Goal: Information Seeking & Learning: Check status

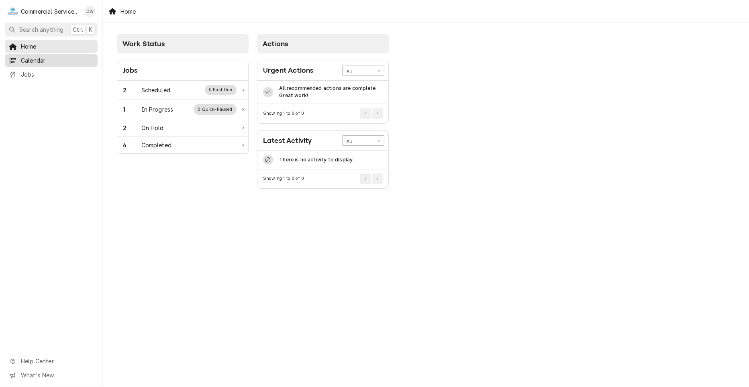
click at [70, 57] on span "Calendar" at bounding box center [57, 60] width 73 height 8
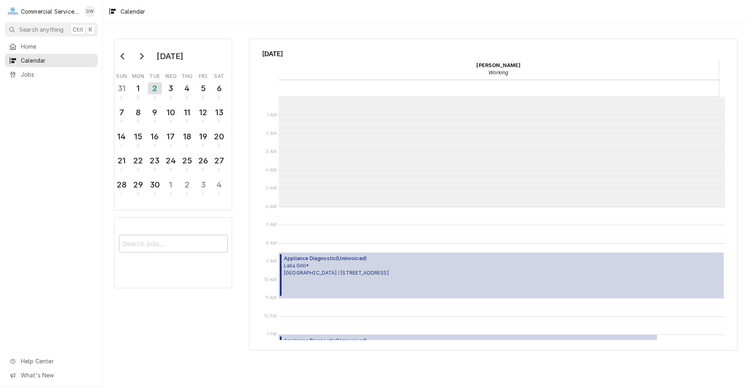
scroll to position [110, 0]
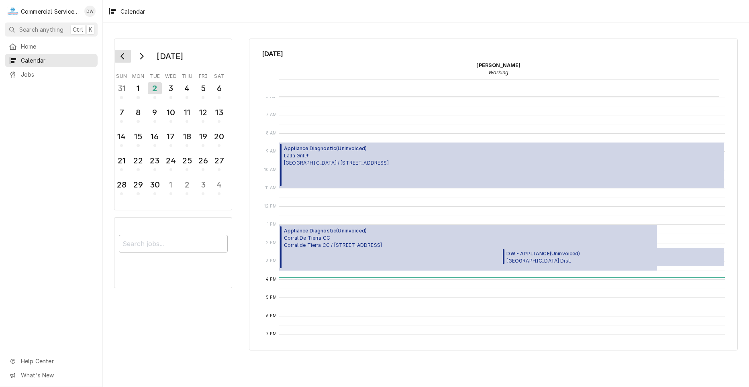
click at [121, 61] on button "Go to previous month" at bounding box center [123, 56] width 16 height 13
click at [174, 188] on div "27" at bounding box center [171, 185] width 14 height 14
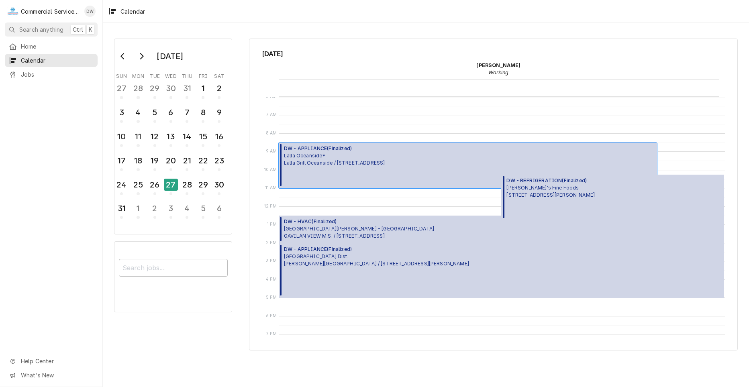
click at [336, 147] on span "DW - APPLIANCE ( Finalized )" at bounding box center [334, 148] width 101 height 7
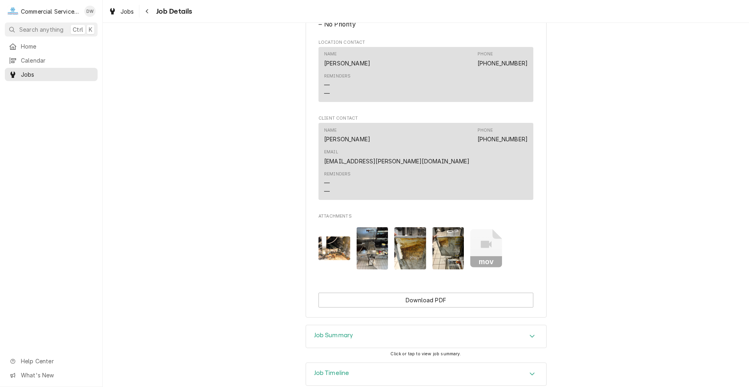
scroll to position [480, 0]
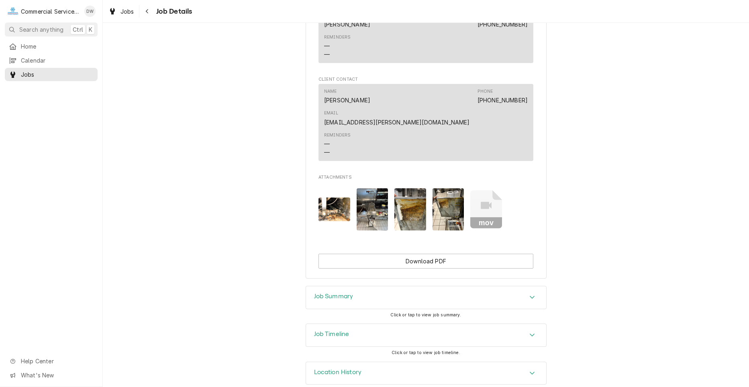
click at [492, 286] on div "Job Summary" at bounding box center [426, 297] width 240 height 22
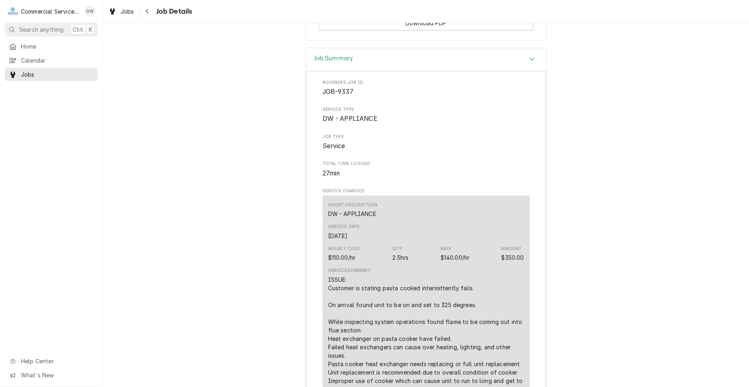
scroll to position [721, 0]
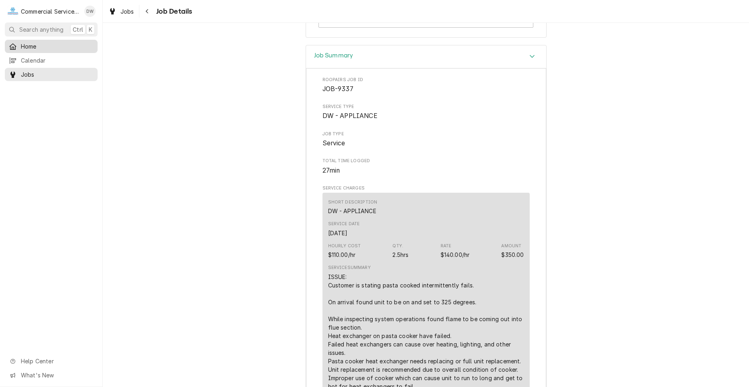
click at [36, 49] on div "Home" at bounding box center [51, 46] width 90 height 10
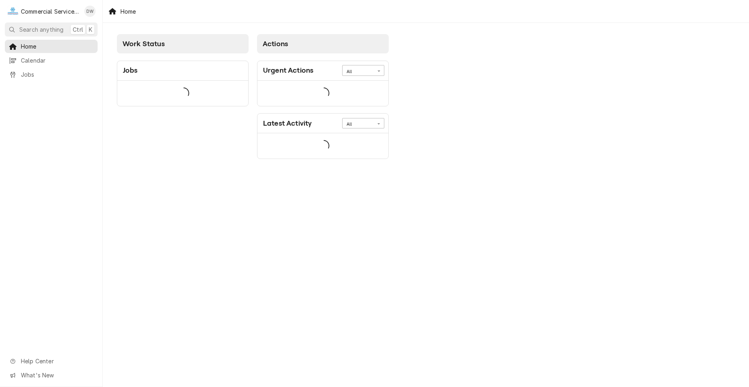
click at [40, 61] on span "Calendar" at bounding box center [57, 60] width 73 height 8
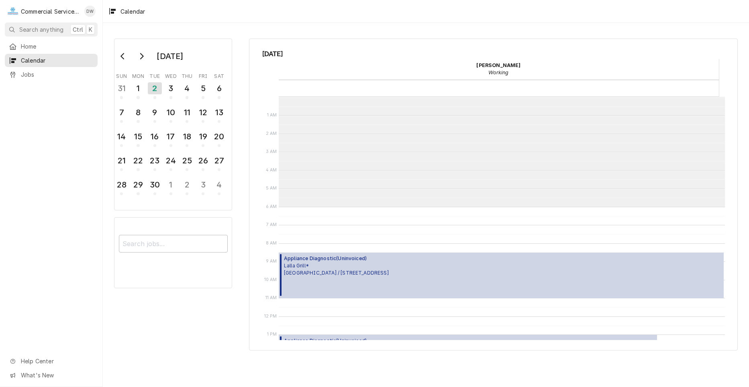
scroll to position [110, 0]
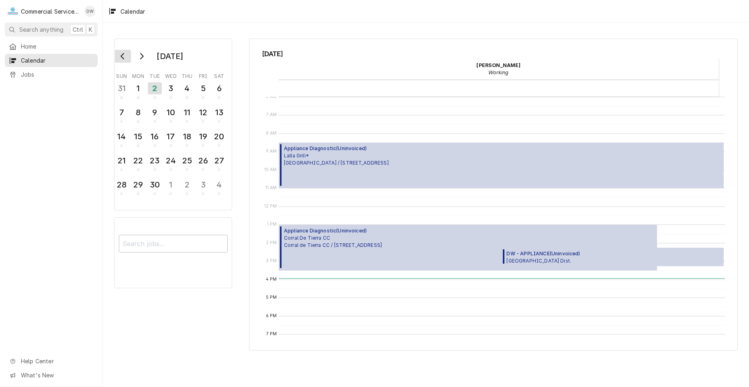
click at [127, 56] on button "Go to previous month" at bounding box center [123, 56] width 16 height 13
click at [175, 188] on div "27" at bounding box center [171, 185] width 14 height 14
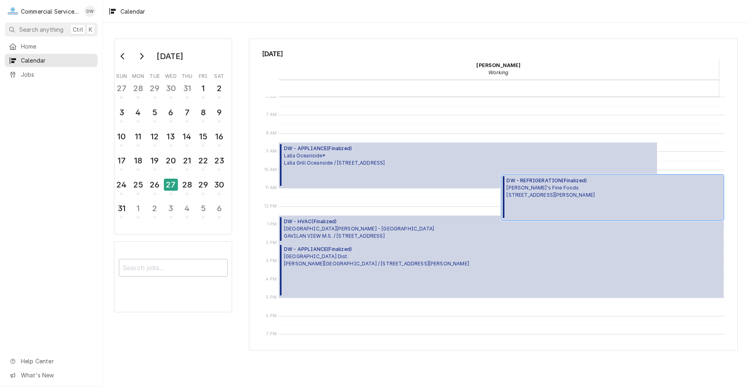
click at [583, 199] on div "DW - REFRIGERATION ( Finalized ) Elroy's Fine Foods 15 Soledad Drive, Monterey,…" at bounding box center [551, 197] width 88 height 41
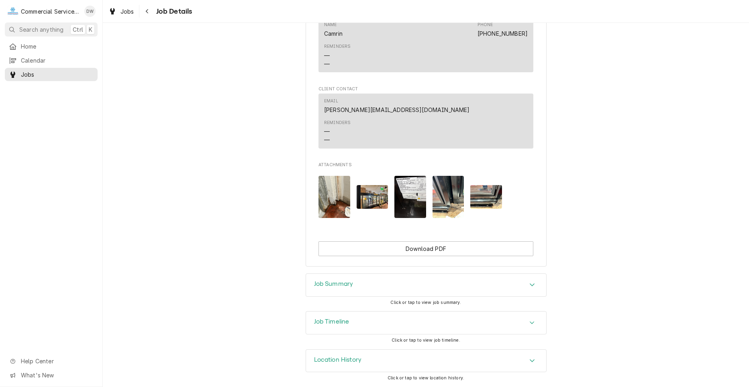
scroll to position [562, 0]
click at [496, 280] on div "Job Summary" at bounding box center [426, 285] width 240 height 22
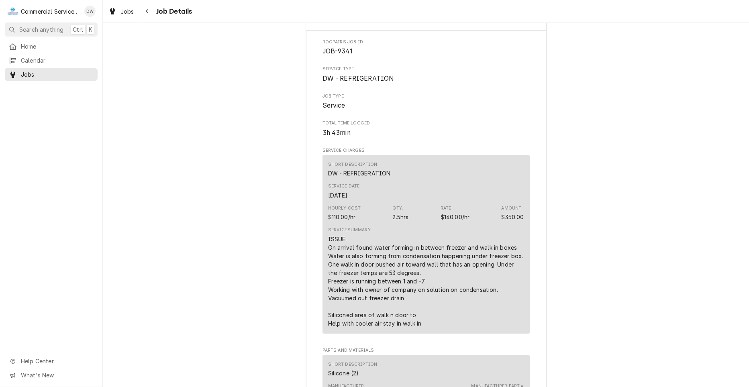
scroll to position [830, 0]
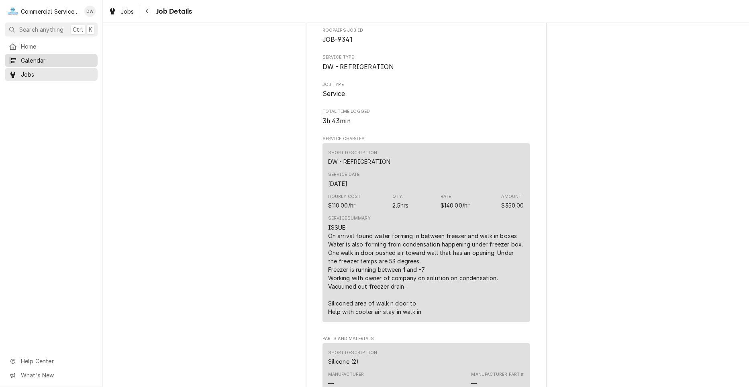
click at [36, 59] on span "Calendar" at bounding box center [57, 60] width 73 height 8
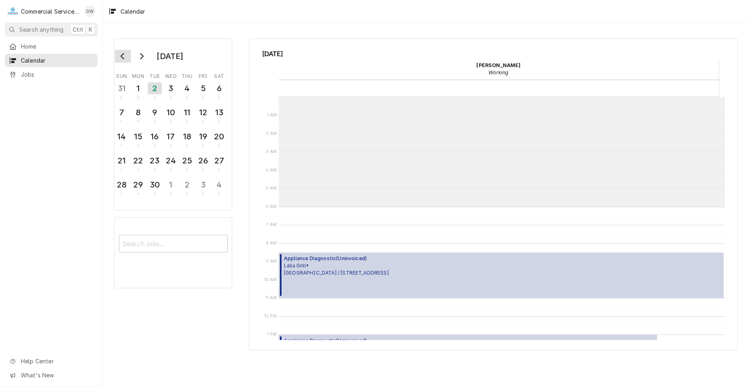
scroll to position [110, 0]
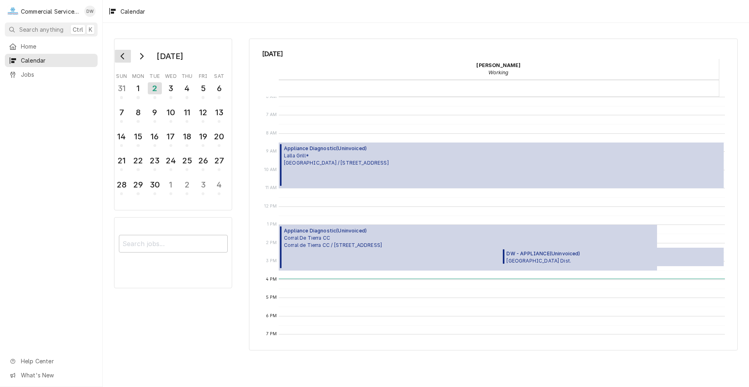
click at [123, 57] on icon "Go to previous month" at bounding box center [123, 56] width 4 height 6
click at [175, 190] on div "27" at bounding box center [171, 185] width 14 height 14
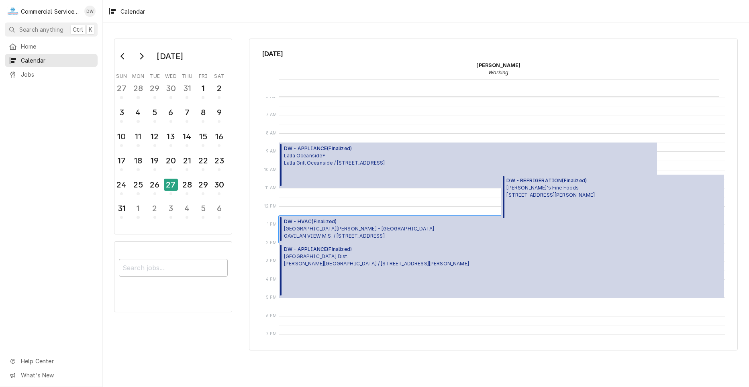
click at [362, 228] on span "Santa Rita Union School District - MD GAVILAN VIEW M.S. / 18250 Van Buren Ave, …" at bounding box center [359, 232] width 150 height 14
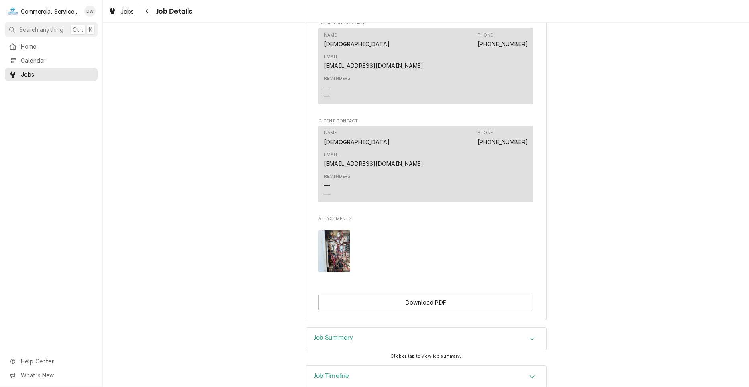
scroll to position [514, 0]
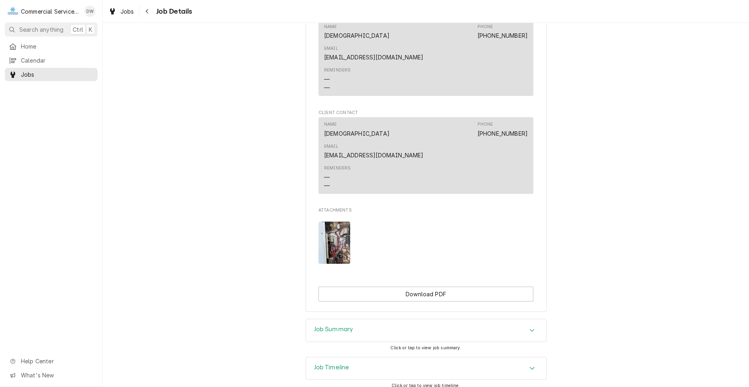
click at [505, 319] on div "Job Summary" at bounding box center [426, 330] width 241 height 23
click at [518, 319] on div "Job Summary" at bounding box center [426, 330] width 240 height 22
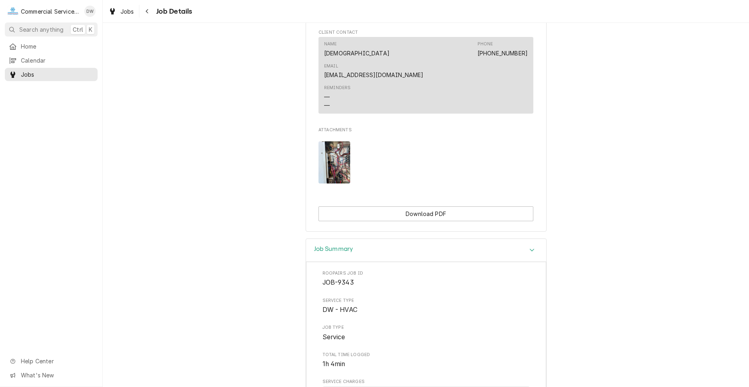
scroll to position [675, 0]
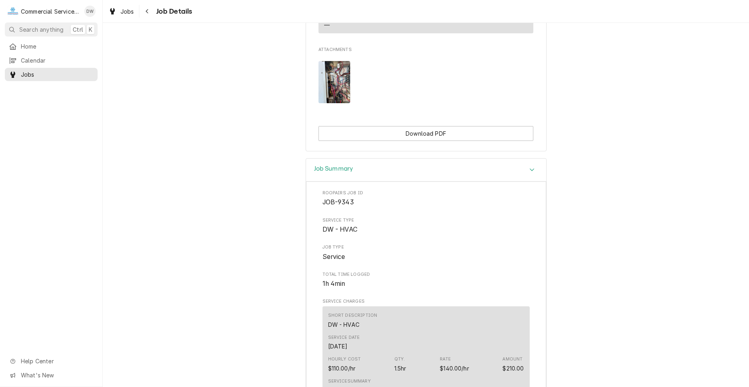
click at [526, 165] on div "Accordion Header" at bounding box center [532, 170] width 12 height 10
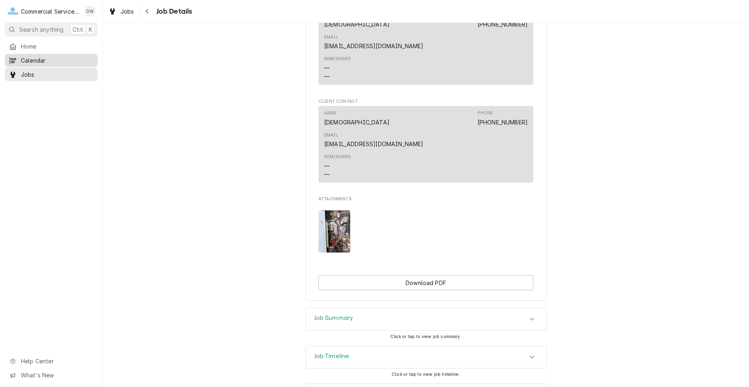
click at [22, 56] on span "Calendar" at bounding box center [57, 60] width 73 height 8
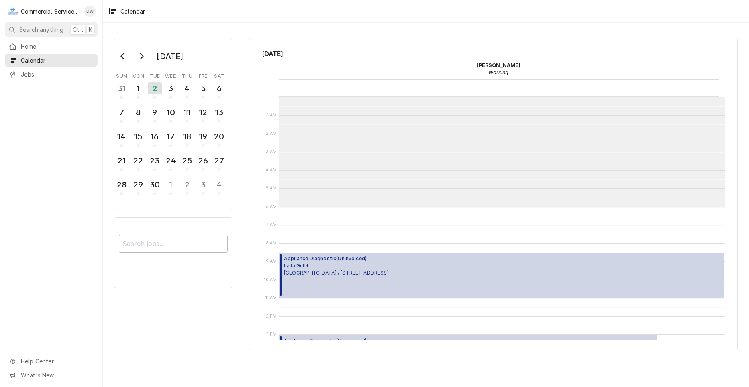
scroll to position [110, 0]
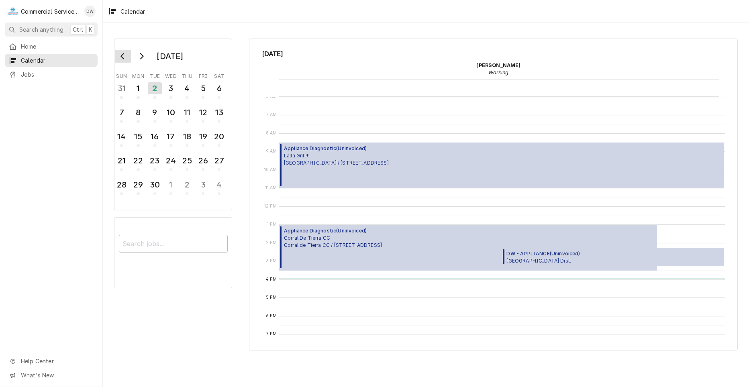
click at [121, 57] on icon "Go to previous month" at bounding box center [123, 56] width 6 height 6
click at [165, 183] on div "27" at bounding box center [171, 185] width 14 height 14
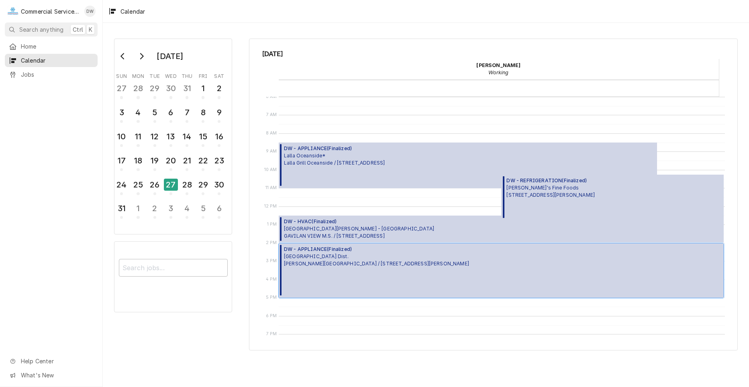
click at [334, 260] on span "Alisal School Dist. JESSE G. SANCHEZ ELEMENTARY SCHOOL / 901 N Sanborn Rd, Sali…" at bounding box center [376, 260] width 185 height 14
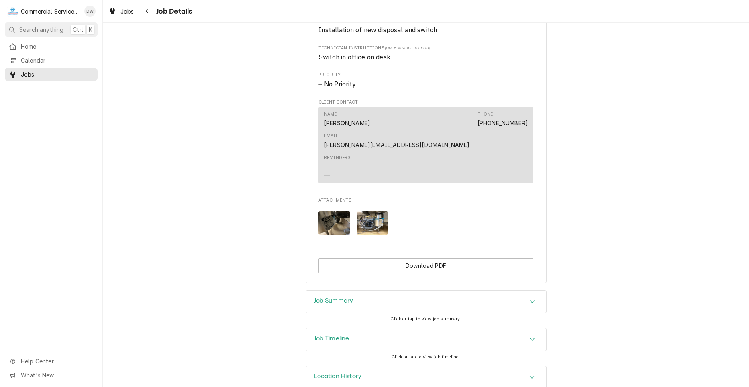
scroll to position [439, 0]
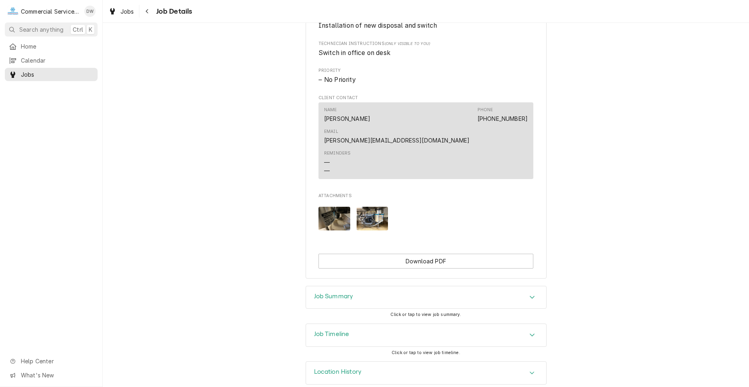
click at [479, 287] on div "Job Summary" at bounding box center [426, 297] width 240 height 22
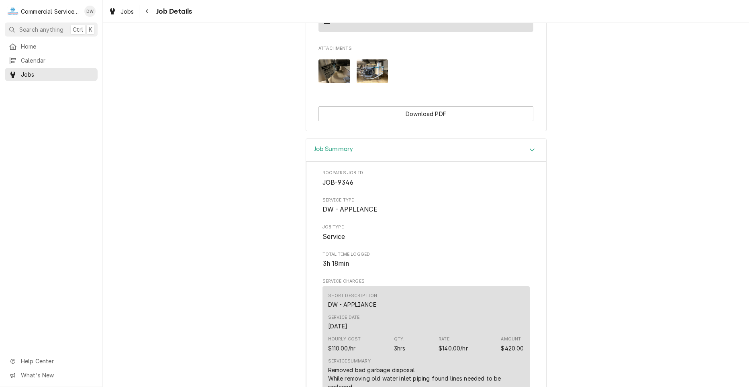
scroll to position [600, 0]
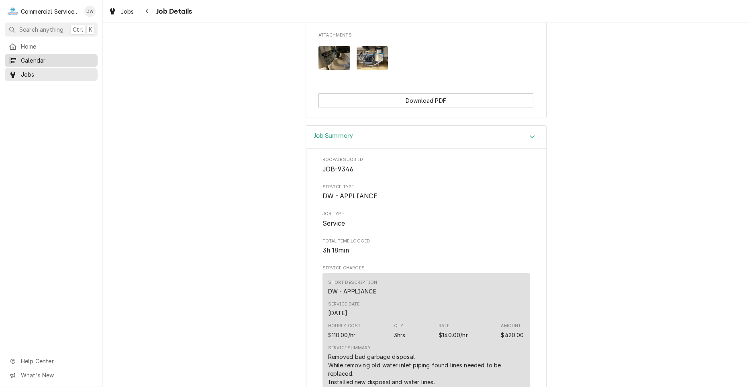
click at [35, 62] on span "Calendar" at bounding box center [57, 60] width 73 height 8
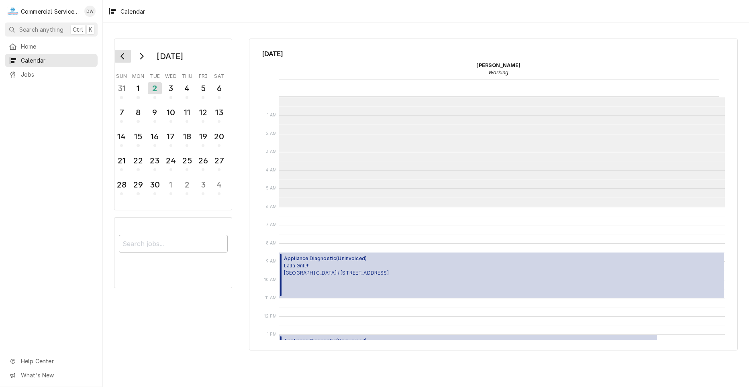
scroll to position [110, 0]
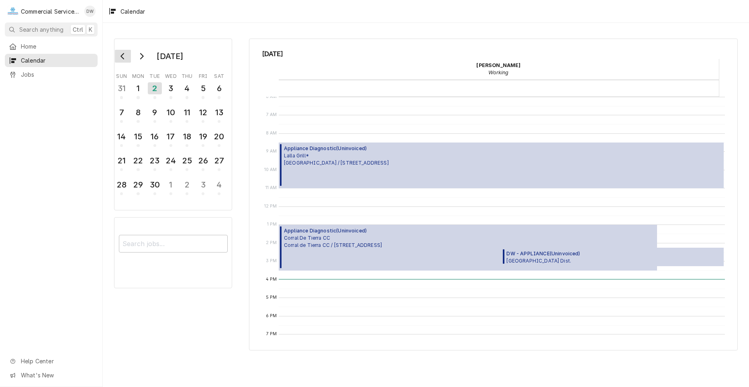
click at [119, 51] on button "Go to previous month" at bounding box center [123, 56] width 16 height 13
click at [180, 190] on div "28" at bounding box center [187, 185] width 14 height 14
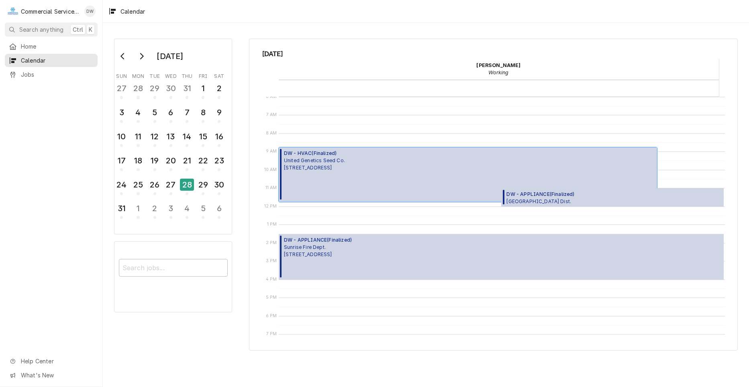
click at [437, 174] on div "DW - HVAC ( Finalized ) United Genetics Seed Co. 8000 Fairview Rd, Hollister, C…" at bounding box center [468, 174] width 379 height 55
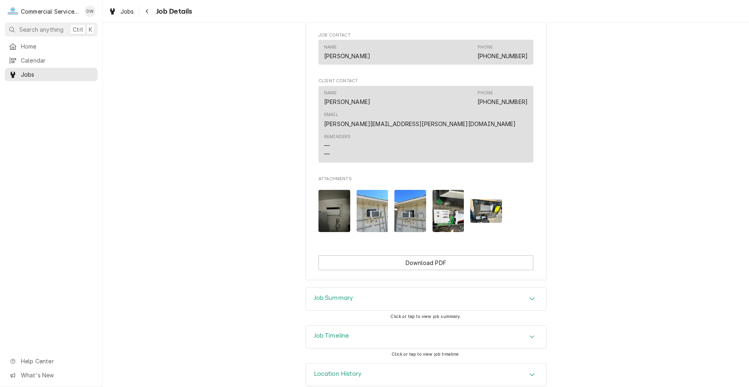
scroll to position [486, 0]
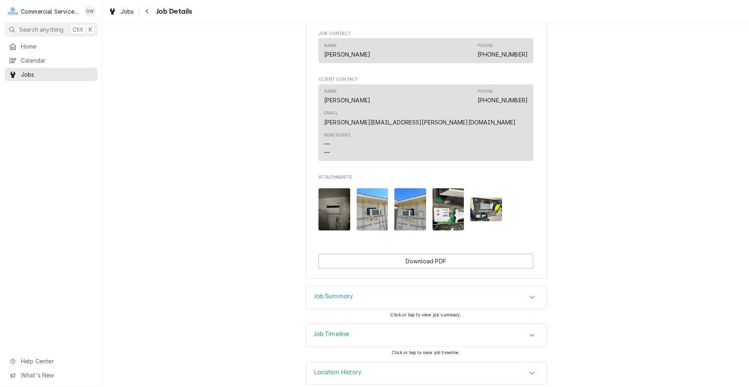
click at [495, 291] on div "Job Summary" at bounding box center [426, 297] width 240 height 22
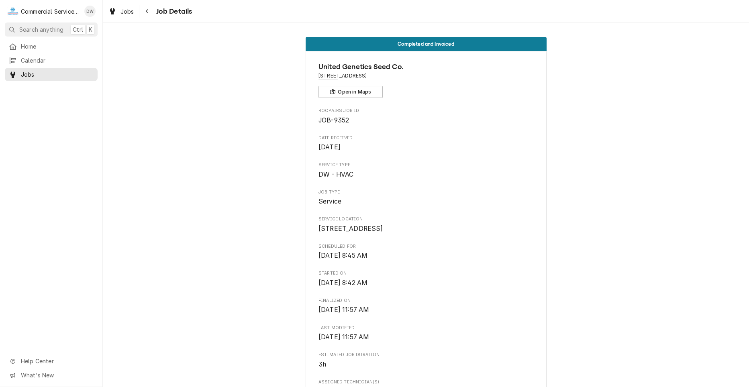
scroll to position [0, 0]
click at [15, 57] on div "Dynamic Content Wrapper" at bounding box center [13, 61] width 8 height 8
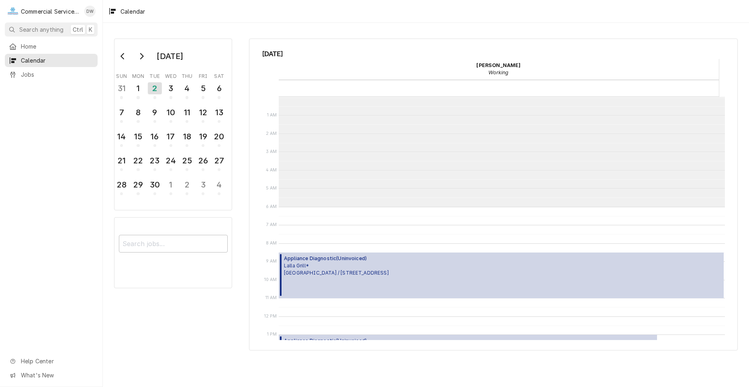
scroll to position [110, 0]
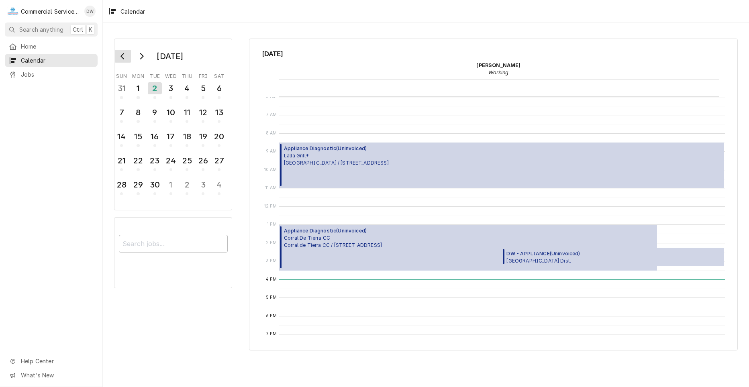
click at [129, 58] on button "Go to previous month" at bounding box center [123, 56] width 16 height 13
click at [191, 183] on div "28" at bounding box center [187, 185] width 14 height 14
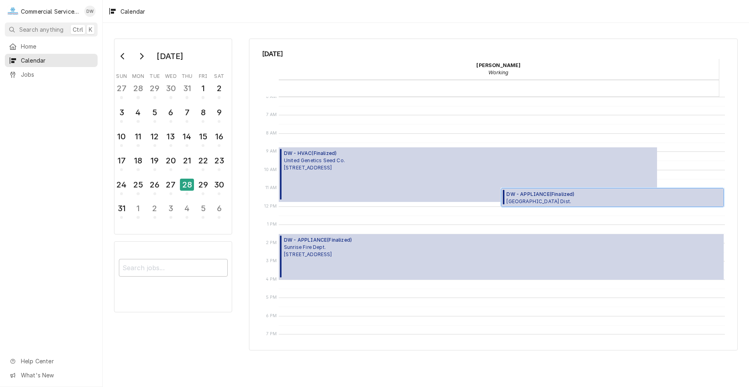
click at [629, 200] on span "Alisal School Dist. JESSE G. SANCHEZ ELEMENTARY SCHOOL / 901 N Sanborn Rd, Sali…" at bounding box center [599, 201] width 185 height 6
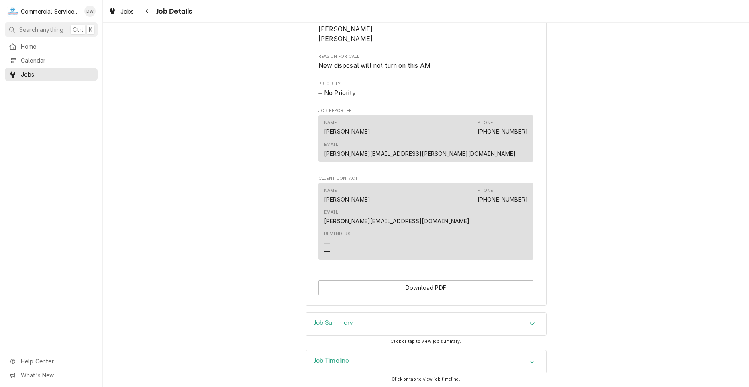
scroll to position [404, 0]
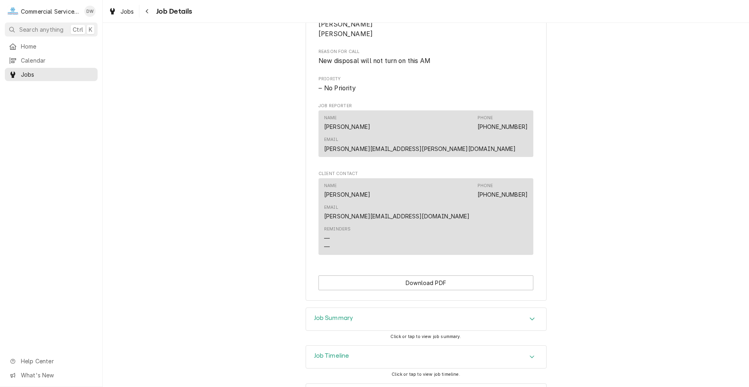
click at [526, 308] on div "Job Summary" at bounding box center [426, 319] width 240 height 22
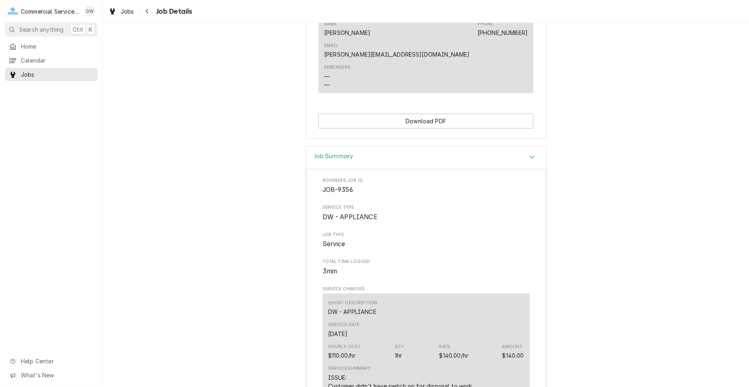
scroll to position [605, 0]
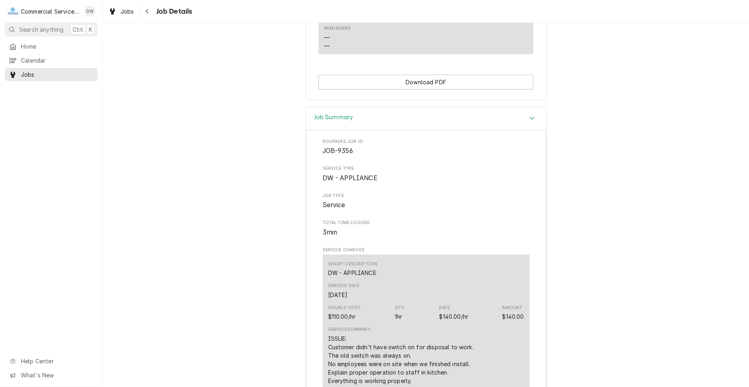
click at [522, 107] on div "Job Summary" at bounding box center [426, 118] width 240 height 23
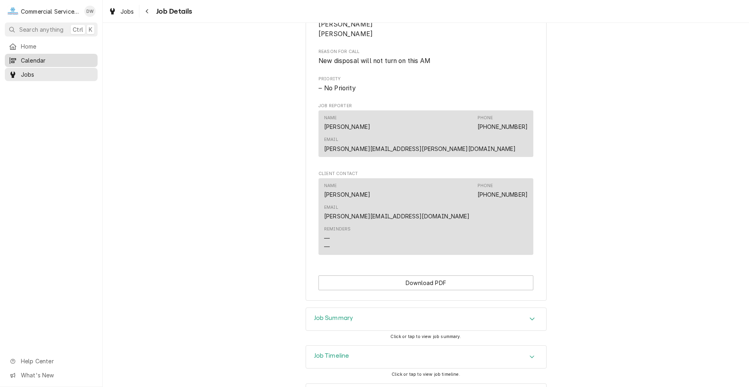
click at [21, 59] on span "Calendar" at bounding box center [57, 60] width 73 height 8
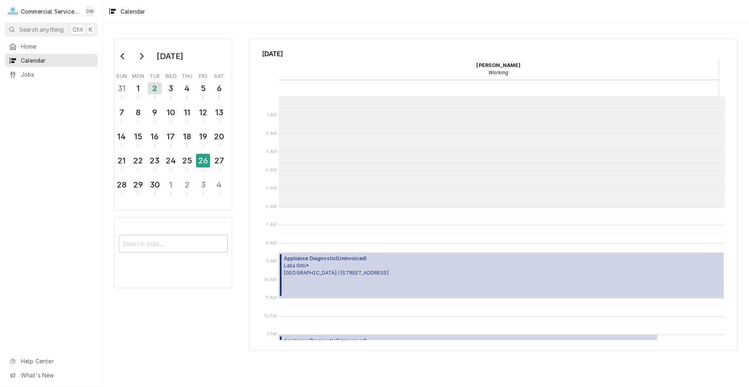
scroll to position [110, 0]
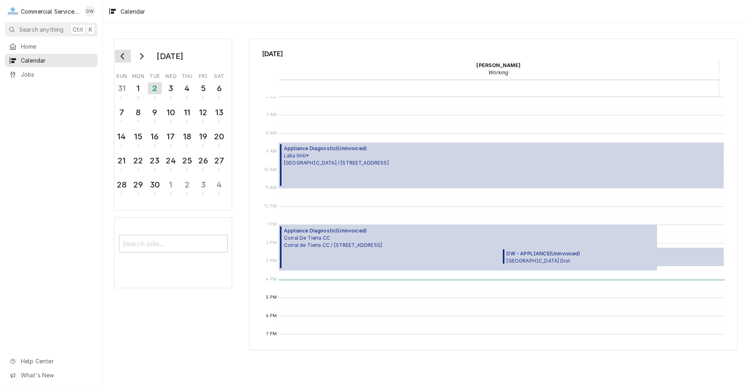
click at [129, 58] on button "Go to previous month" at bounding box center [123, 56] width 16 height 13
click at [190, 186] on div "28" at bounding box center [187, 185] width 14 height 14
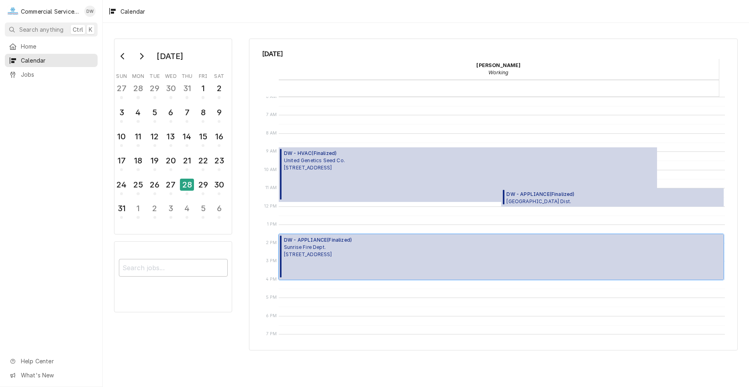
click at [373, 249] on div "DW - APPLIANCE ( Finalized ) Sunrise Fire Dept. 880 Sunrise Dr., Gilroy, CA 950…" at bounding box center [501, 257] width 445 height 46
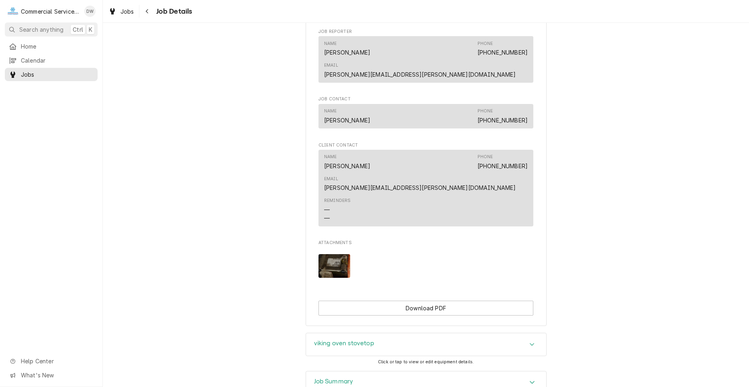
scroll to position [505, 0]
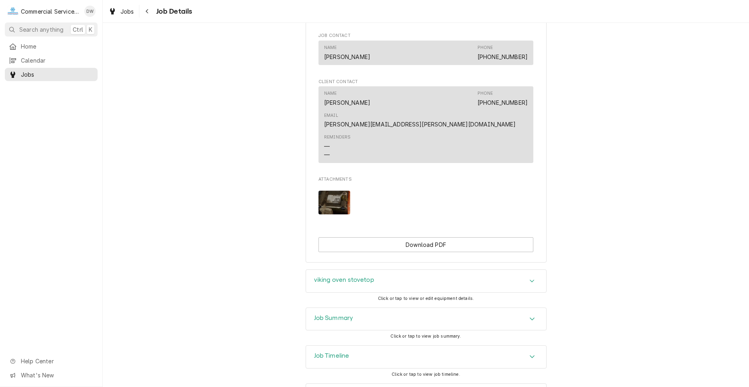
click at [429, 308] on div "Job Summary" at bounding box center [426, 319] width 240 height 22
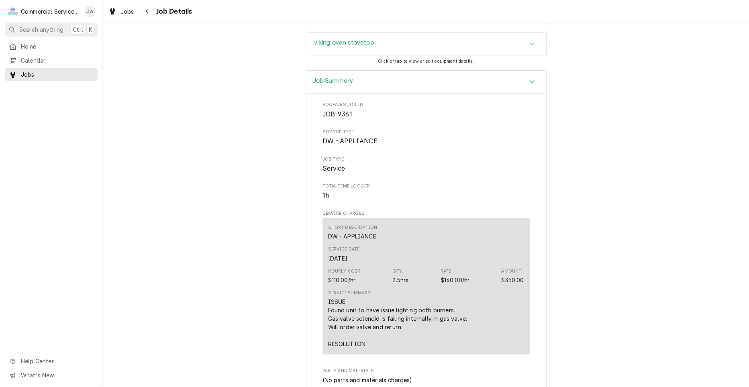
scroll to position [746, 0]
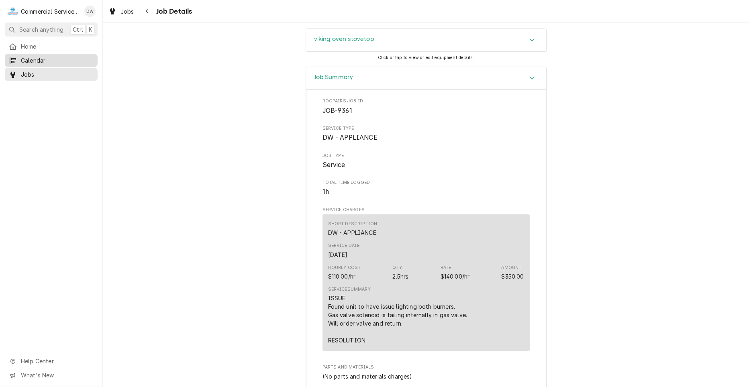
click at [52, 59] on span "Calendar" at bounding box center [57, 60] width 73 height 8
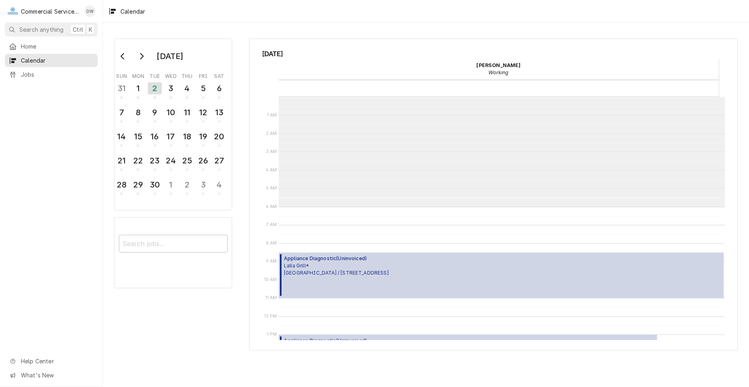
scroll to position [110, 0]
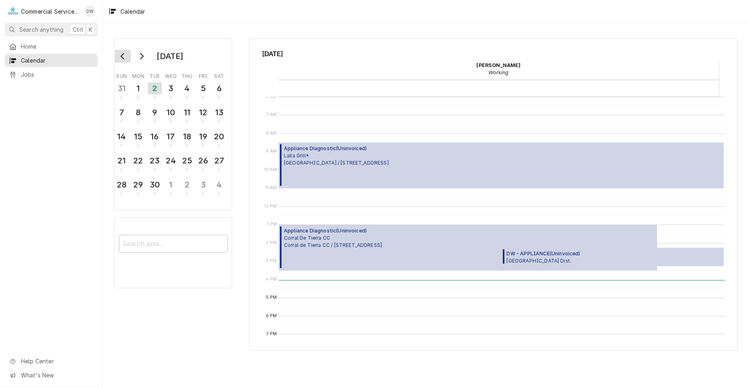
click at [125, 61] on button "Go to previous month" at bounding box center [123, 56] width 16 height 13
click at [189, 188] on div "28" at bounding box center [187, 185] width 14 height 14
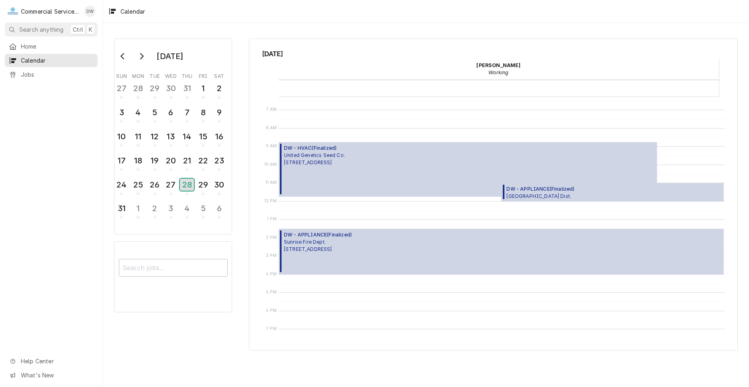
scroll to position [121, 0]
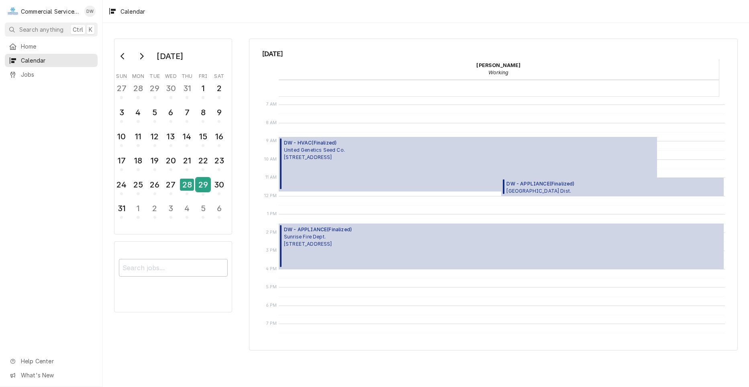
click at [207, 185] on div "29" at bounding box center [203, 185] width 14 height 14
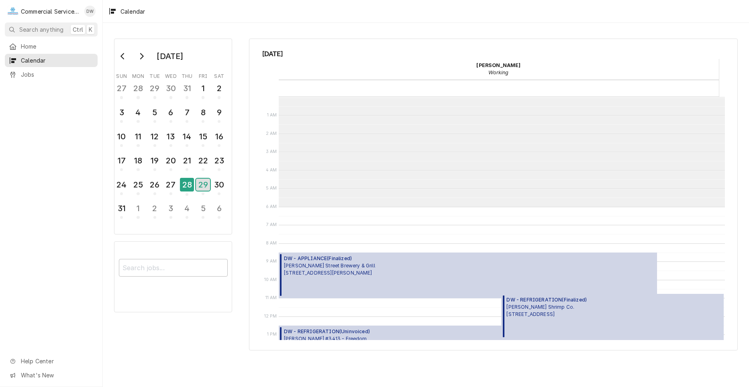
scroll to position [110, 0]
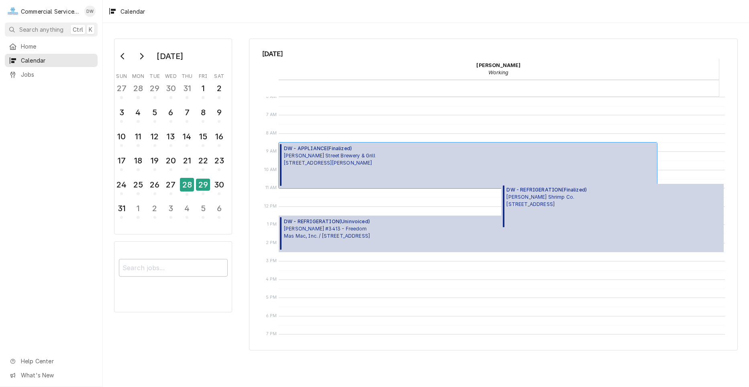
click at [378, 170] on div "DW - APPLIANCE ( Finalized ) Alvarado Street Brewery & Grill 426 Alvarado St, M…" at bounding box center [468, 166] width 379 height 46
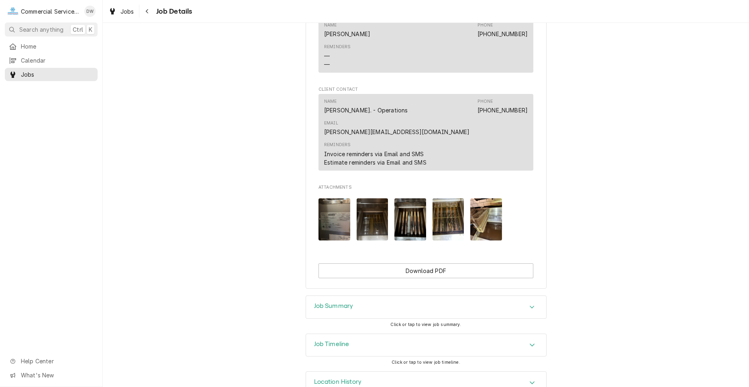
scroll to position [562, 0]
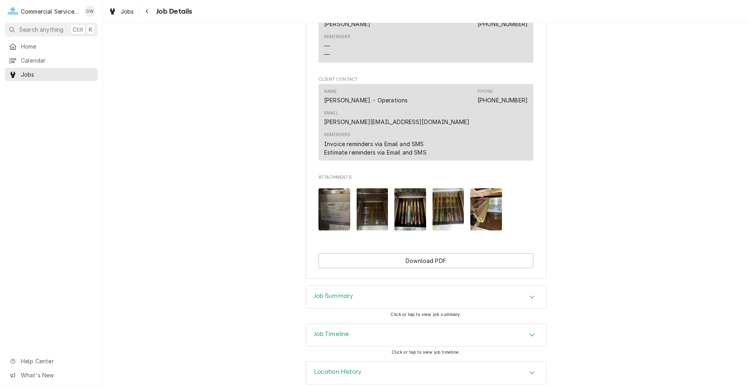
click at [526, 292] on div "Accordion Header" at bounding box center [532, 297] width 12 height 10
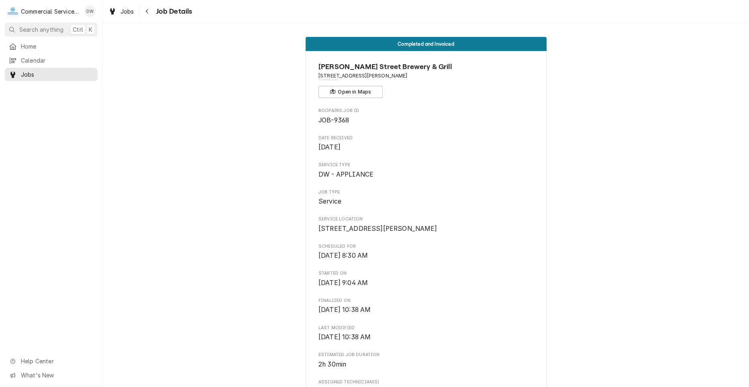
scroll to position [0, 0]
click at [28, 56] on span "Calendar" at bounding box center [57, 60] width 73 height 8
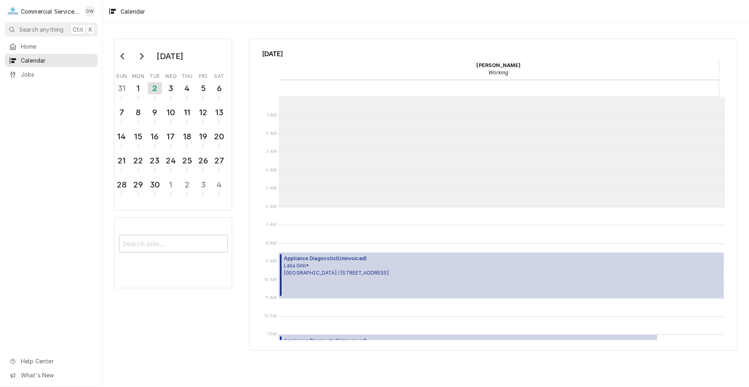
scroll to position [110, 0]
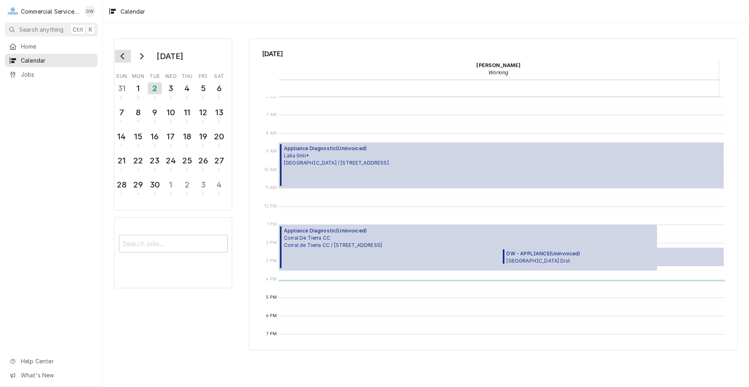
click at [125, 60] on button "Go to previous month" at bounding box center [123, 56] width 16 height 13
click at [204, 187] on div "29" at bounding box center [203, 185] width 14 height 14
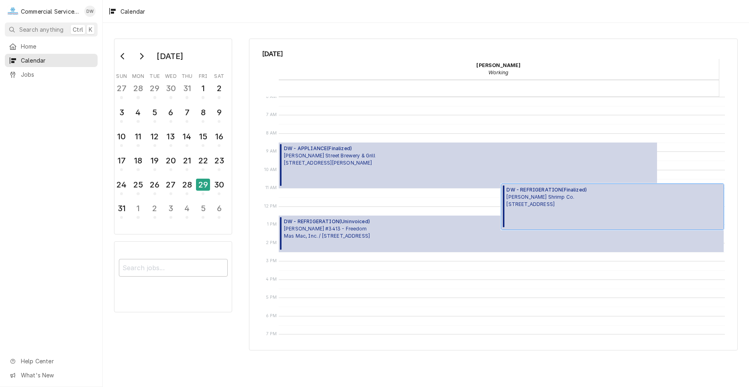
click at [557, 194] on span "Bubba Gump Shrimp Co. 720 Cannery Row, Monterey, CA 93940" at bounding box center [547, 201] width 80 height 14
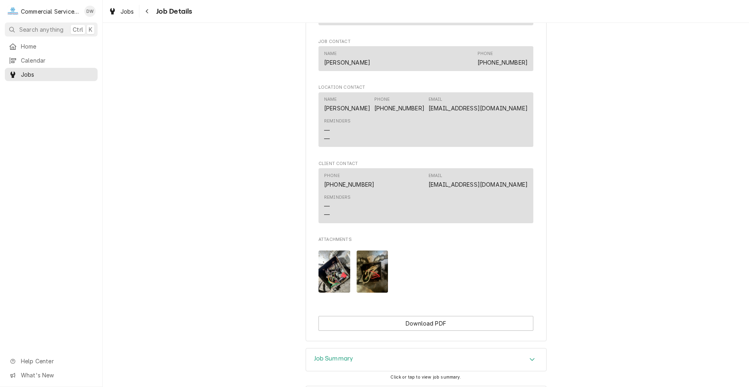
scroll to position [562, 0]
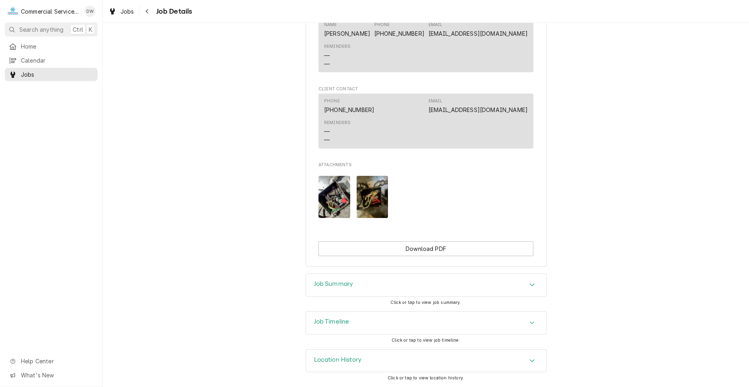
click at [526, 285] on div "Accordion Header" at bounding box center [532, 285] width 12 height 10
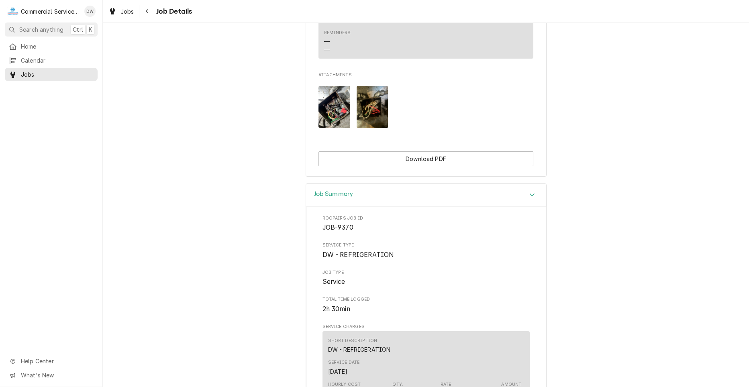
scroll to position [763, 0]
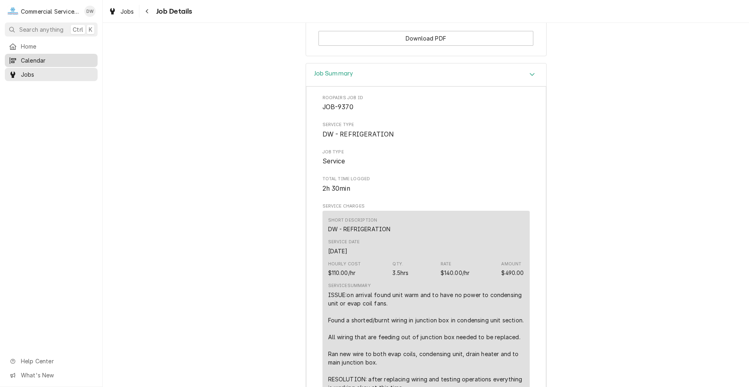
click at [35, 59] on span "Calendar" at bounding box center [57, 60] width 73 height 8
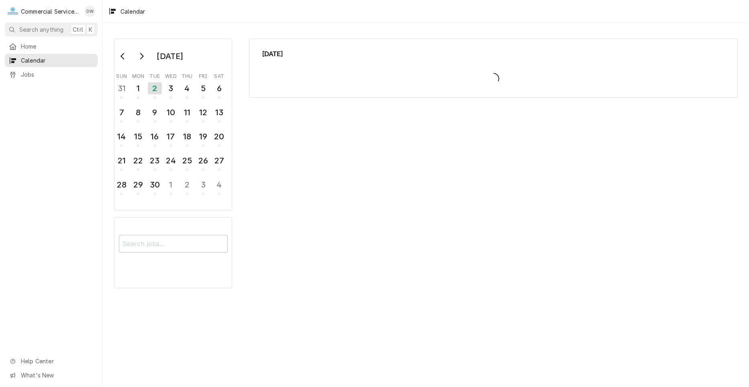
click at [121, 49] on div "Calendar Day Picker" at bounding box center [132, 56] width 37 height 15
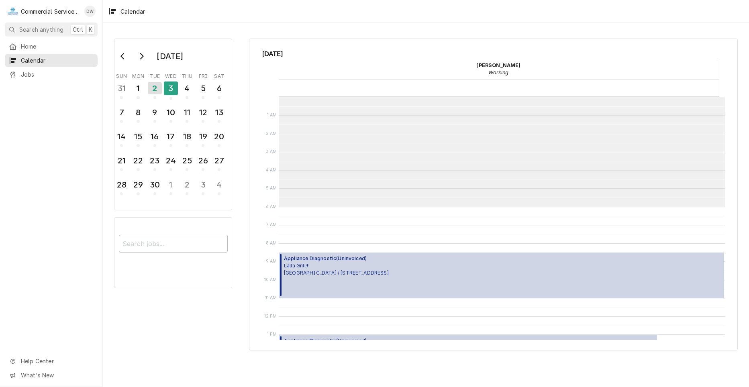
scroll to position [110, 0]
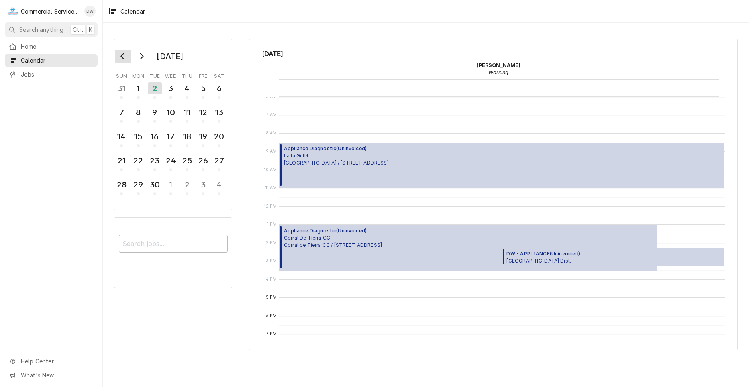
click at [125, 57] on icon "Go to previous month" at bounding box center [123, 56] width 6 height 6
click at [195, 185] on button "29" at bounding box center [203, 187] width 16 height 22
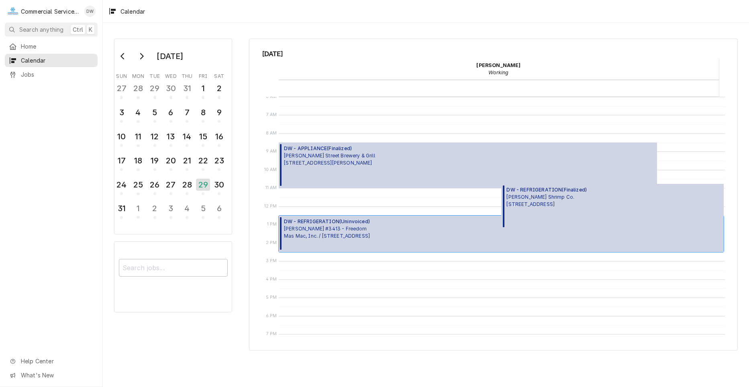
click at [356, 223] on span "DW - REFRIGERATION ( Uninvoiced )" at bounding box center [327, 221] width 86 height 7
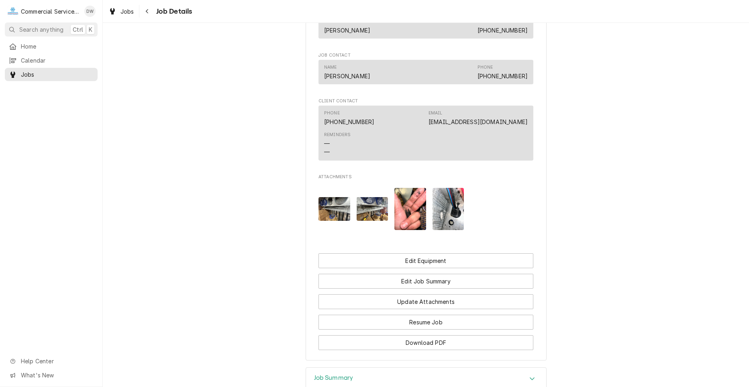
scroll to position [562, 0]
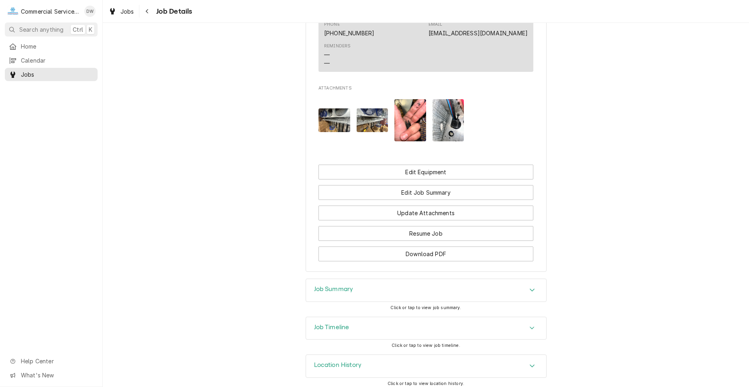
click at [512, 294] on div "Job Summary" at bounding box center [426, 290] width 240 height 22
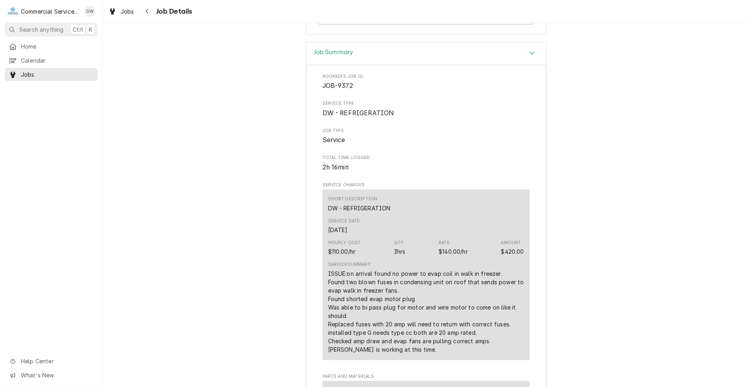
scroll to position [803, 0]
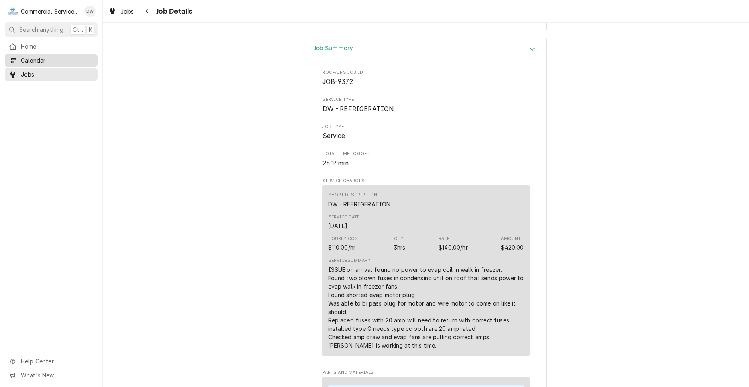
click at [25, 59] on span "Calendar" at bounding box center [57, 60] width 73 height 8
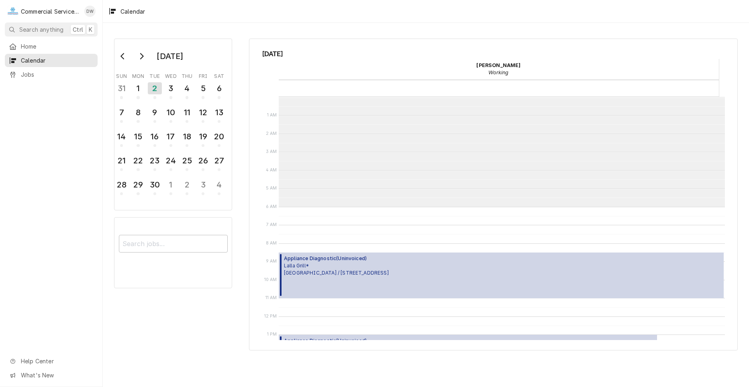
scroll to position [110, 0]
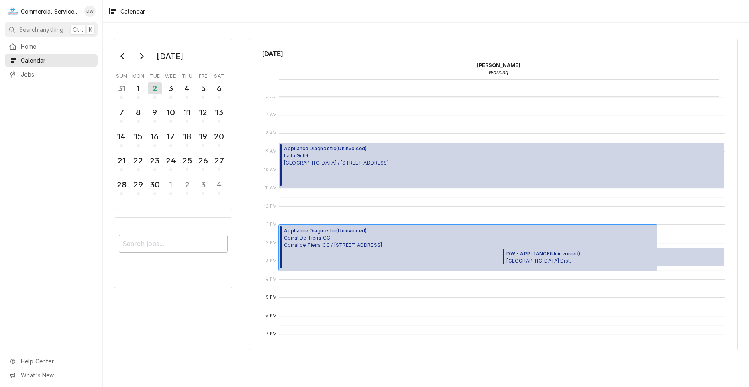
click at [382, 243] on span "Corral De Tierra [PERSON_NAME] de Tierra CC / [STREET_ADDRESS]" at bounding box center [333, 242] width 98 height 14
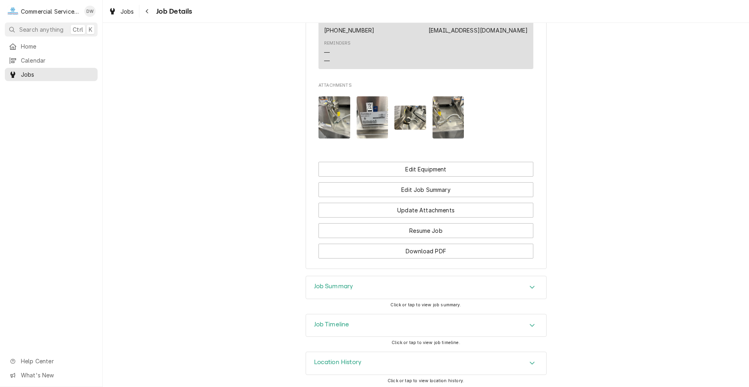
scroll to position [607, 0]
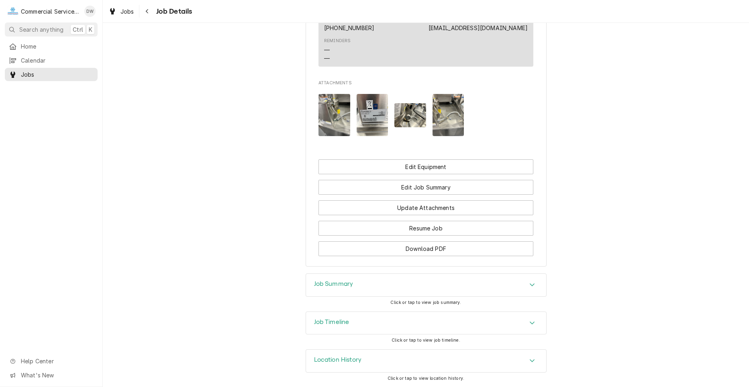
click at [494, 283] on div "Job Summary" at bounding box center [426, 285] width 240 height 22
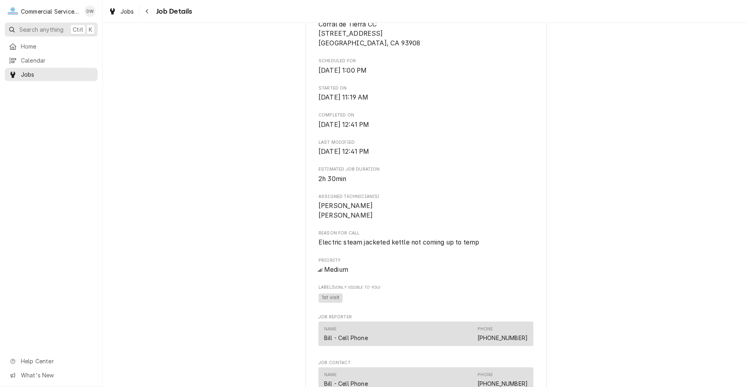
scroll to position [0, 0]
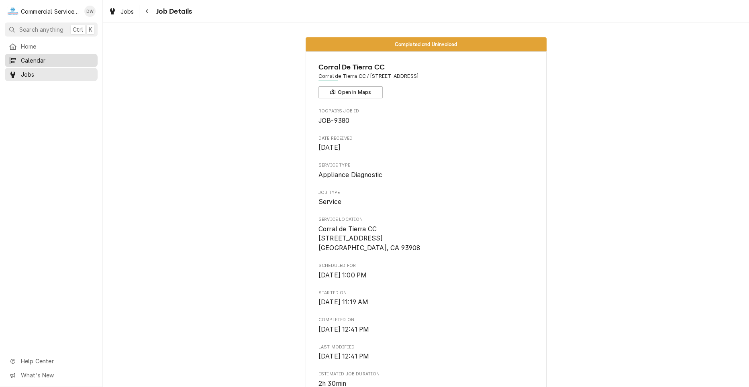
click at [46, 60] on span "Calendar" at bounding box center [57, 60] width 73 height 8
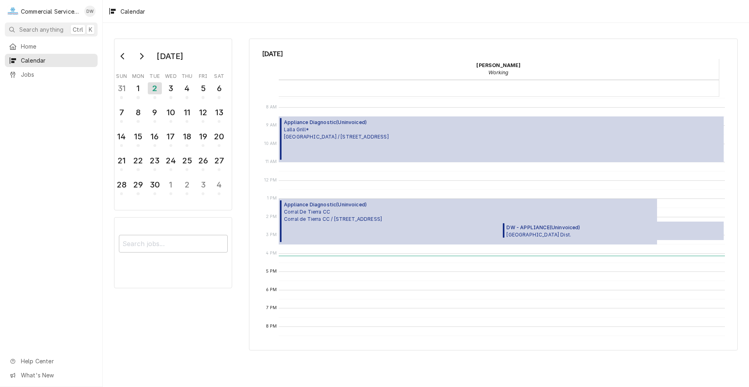
scroll to position [150, 0]
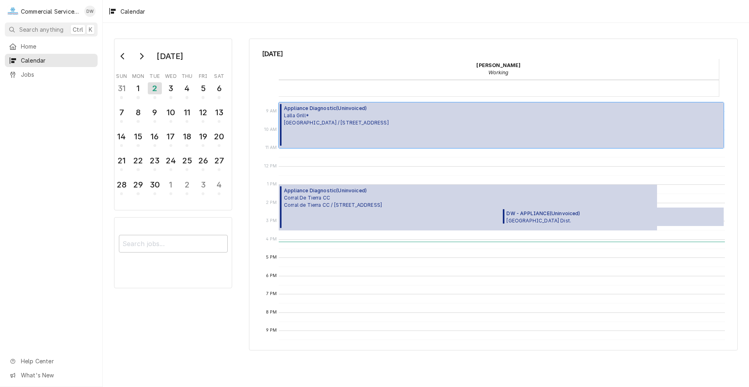
drag, startPoint x: 431, startPoint y: 134, endPoint x: 439, endPoint y: 134, distance: 7.2
click at [439, 134] on div "Appliance Diagnostic ( Uninvoiced ) Lalla Grill* Lalla Del Monte / 1400 Del Mon…" at bounding box center [501, 125] width 445 height 46
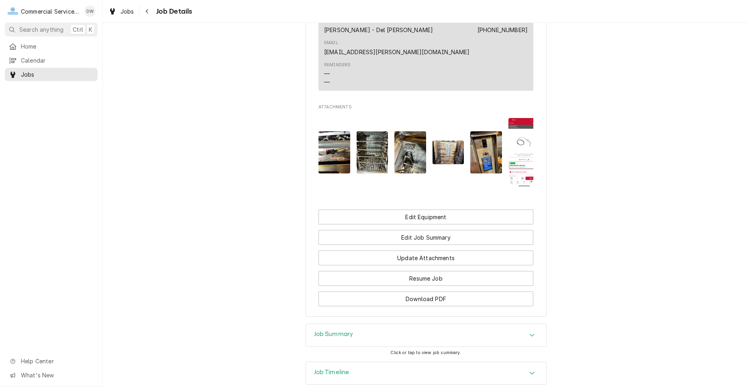
scroll to position [715, 0]
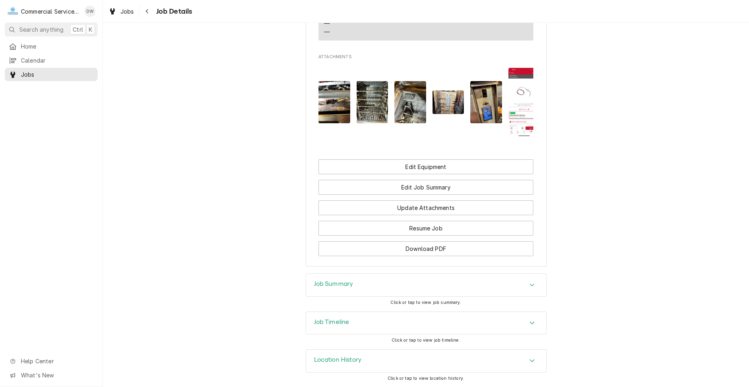
click at [490, 284] on div "Job Summary" at bounding box center [426, 285] width 240 height 22
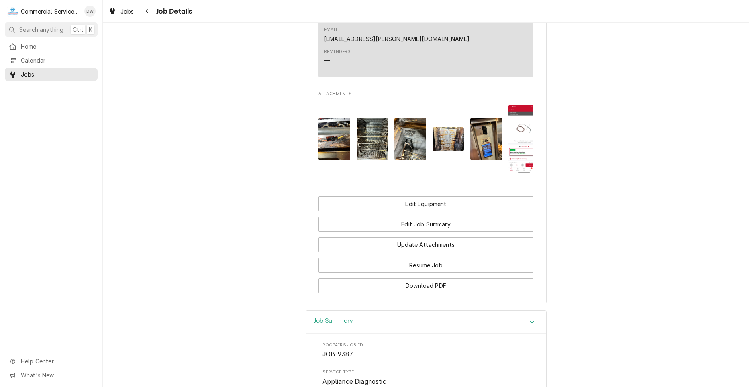
scroll to position [434, 0]
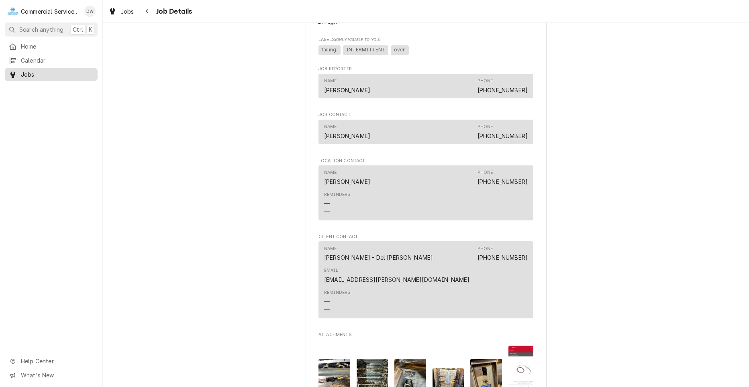
click at [57, 68] on link "Jobs" at bounding box center [51, 74] width 93 height 13
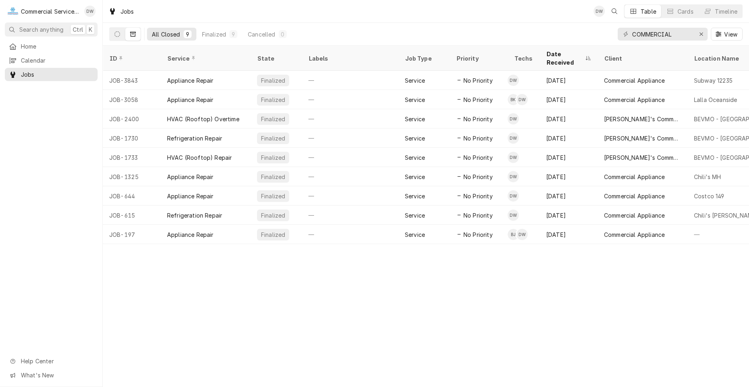
click at [59, 61] on span "Calendar" at bounding box center [57, 60] width 73 height 8
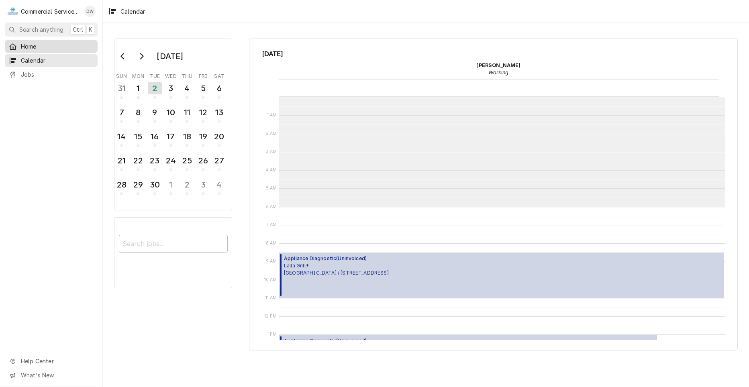
click at [31, 48] on span "Home" at bounding box center [57, 46] width 73 height 8
